Goal: Task Accomplishment & Management: Use online tool/utility

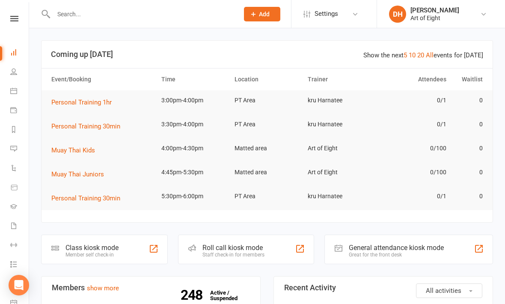
click at [93, 246] on div "Class kiosk mode" at bounding box center [91, 247] width 53 height 8
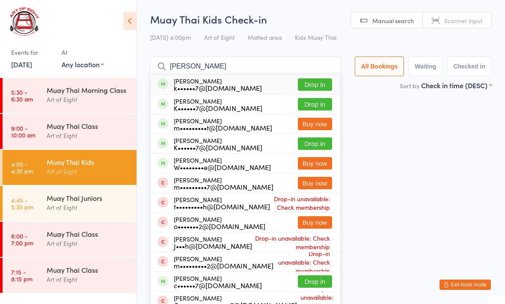
type input "[PERSON_NAME]"
click at [191, 86] on div "k••••••7@[DOMAIN_NAME]" at bounding box center [218, 87] width 88 height 7
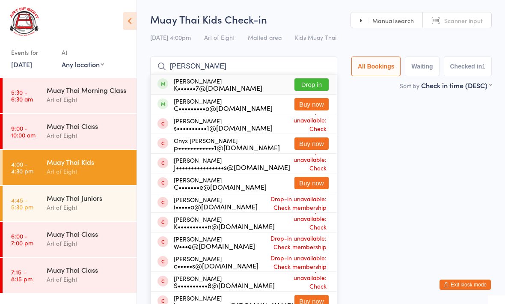
type input "[PERSON_NAME]"
click at [215, 84] on div "K••••••7@[DOMAIN_NAME]" at bounding box center [218, 87] width 89 height 7
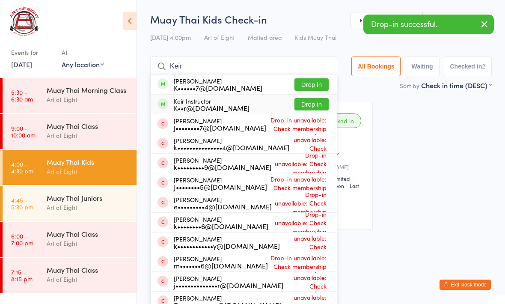
type input "Keir"
click at [208, 104] on div "K••r@hotmail.com" at bounding box center [212, 107] width 76 height 7
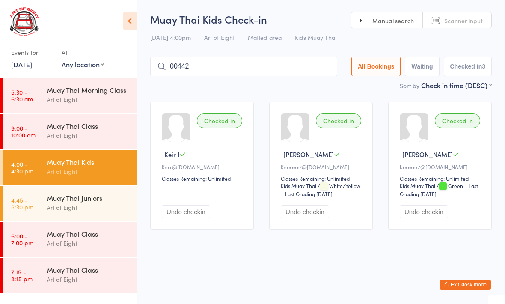
type input "00442"
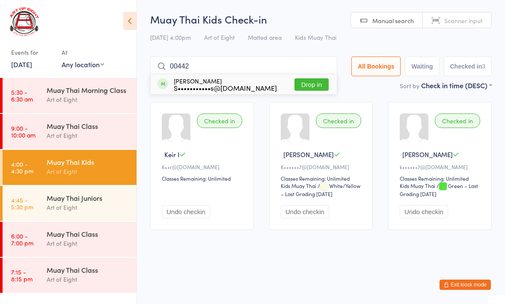
click at [310, 83] on button "Drop in" at bounding box center [311, 84] width 34 height 12
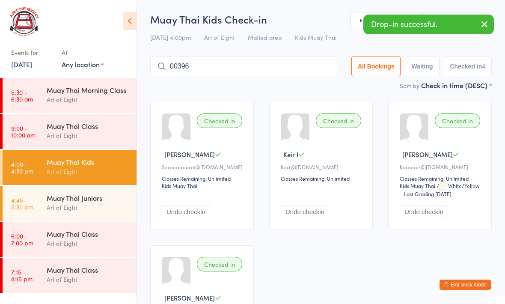
type input "00396"
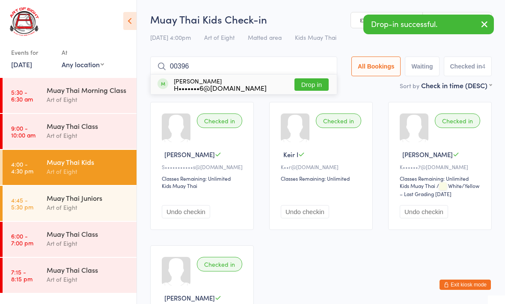
click at [307, 80] on button "Drop in" at bounding box center [311, 84] width 34 height 12
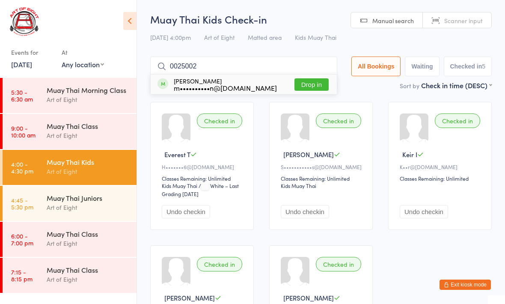
type input "00250025"
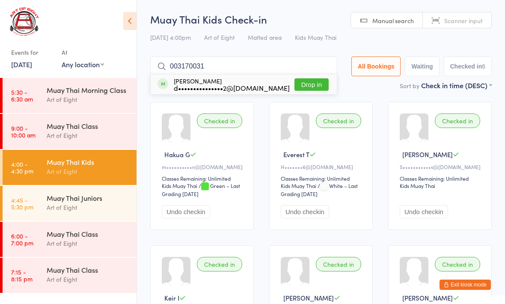
type input "0031700317"
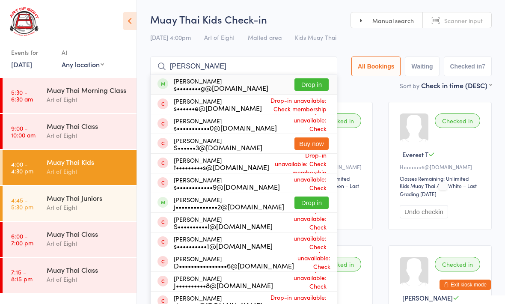
type input "Simon"
click at [310, 209] on button "Drop in" at bounding box center [311, 202] width 34 height 12
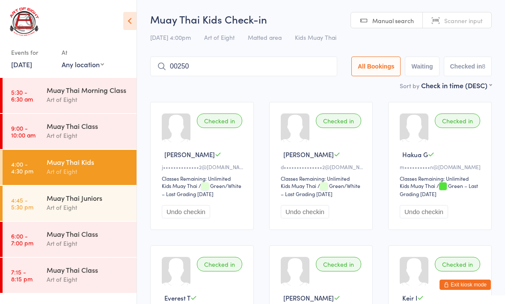
type input "00250"
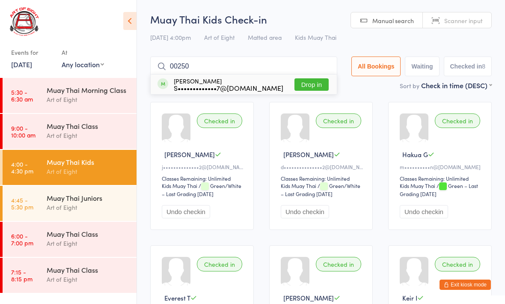
click at [314, 86] on button "Drop in" at bounding box center [311, 84] width 34 height 12
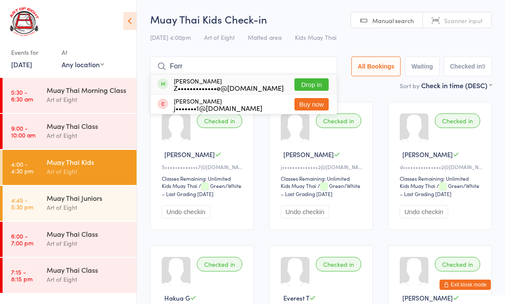
type input "Forr"
click at [305, 91] on button "Drop in" at bounding box center [311, 84] width 34 height 12
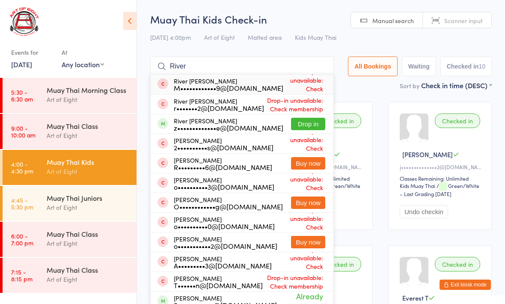
type input "River"
click at [302, 128] on button "Drop in" at bounding box center [308, 124] width 34 height 12
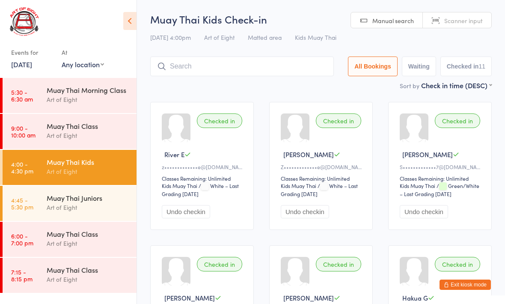
click at [59, 202] on div "Muay Thai Juniors" at bounding box center [88, 197] width 83 height 9
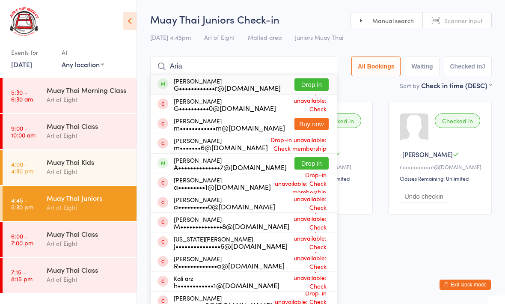
type input "Aria"
click at [298, 86] on button "Drop in" at bounding box center [311, 84] width 34 height 12
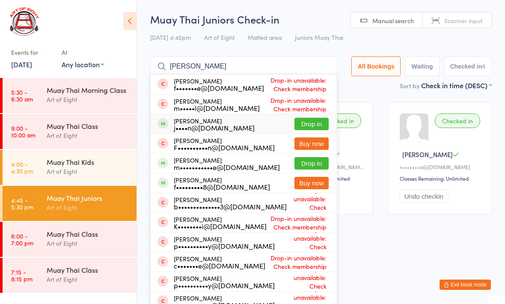
type input "Finn"
click at [199, 121] on div "Finn Ranson j••••n@corporatecleaningsolutions.com.au" at bounding box center [214, 124] width 81 height 14
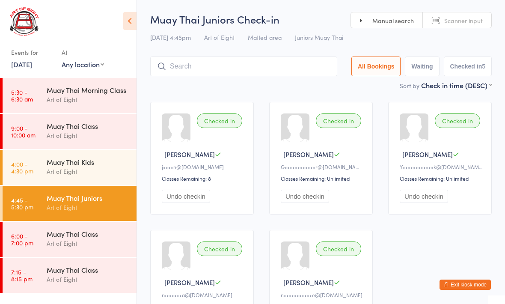
click at [92, 247] on div "Art of Eight" at bounding box center [88, 243] width 83 height 10
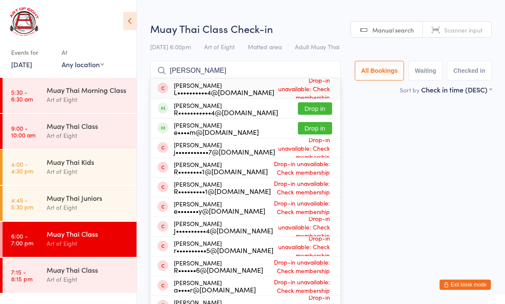
type input "Rooney"
click at [313, 106] on button "Drop in" at bounding box center [315, 108] width 34 height 12
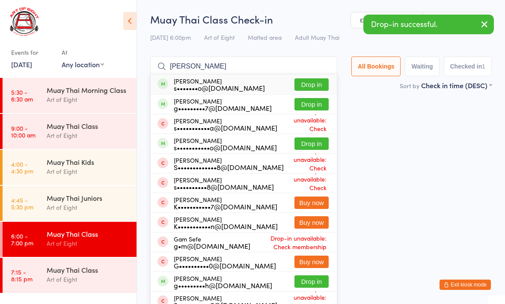
type input "Sean g"
click at [305, 99] on button "Drop in" at bounding box center [311, 104] width 34 height 12
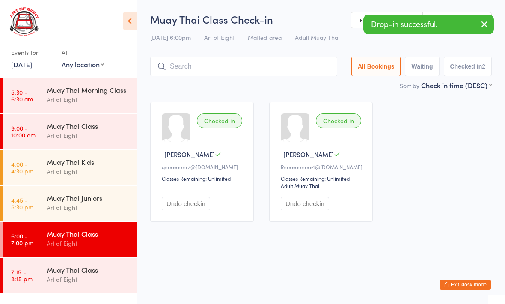
click at [85, 202] on div "Muay Thai Juniors" at bounding box center [88, 197] width 83 height 9
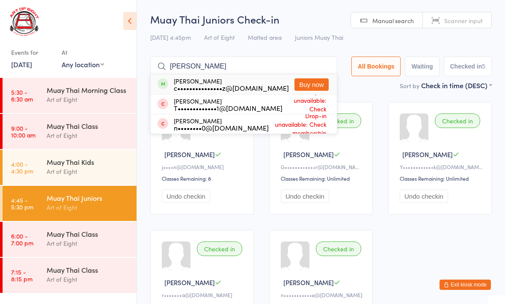
type input "Neal"
click at [239, 88] on div "c•••••••••••••••z@icloud.com" at bounding box center [231, 87] width 115 height 7
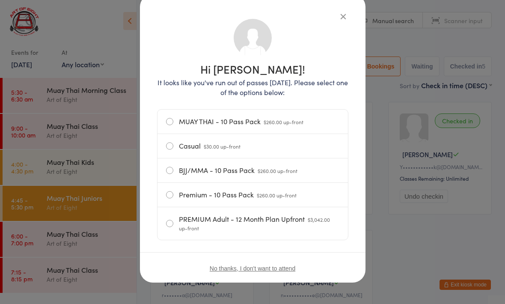
scroll to position [51, 0]
click at [347, 12] on icon "button" at bounding box center [342, 16] width 9 height 9
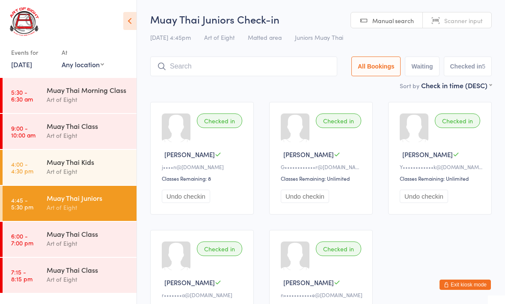
click at [276, 65] on input "search" at bounding box center [243, 66] width 187 height 20
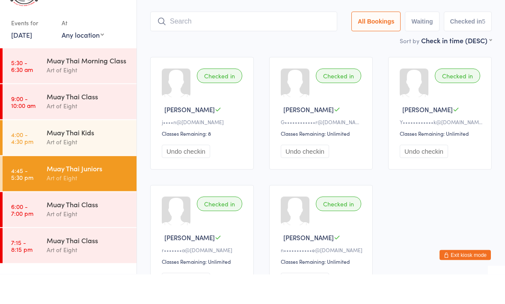
scroll to position [27, 0]
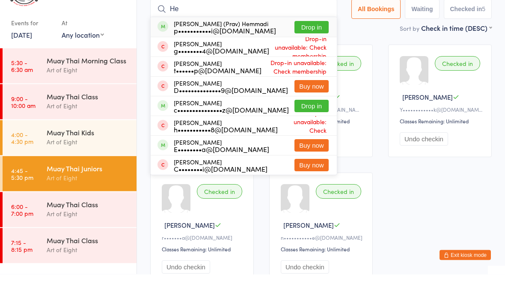
type input "H"
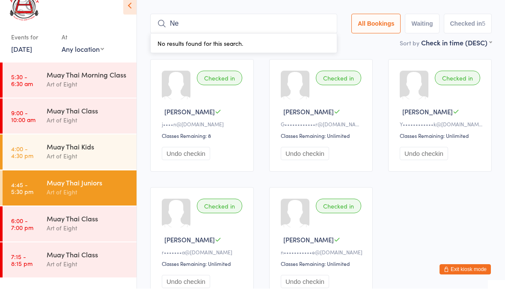
type input "Nea"
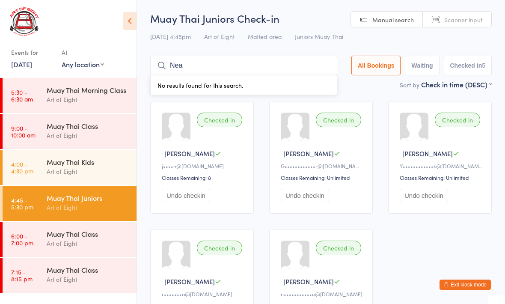
scroll to position [0, 0]
